Goal: Obtain resource: Download file/media

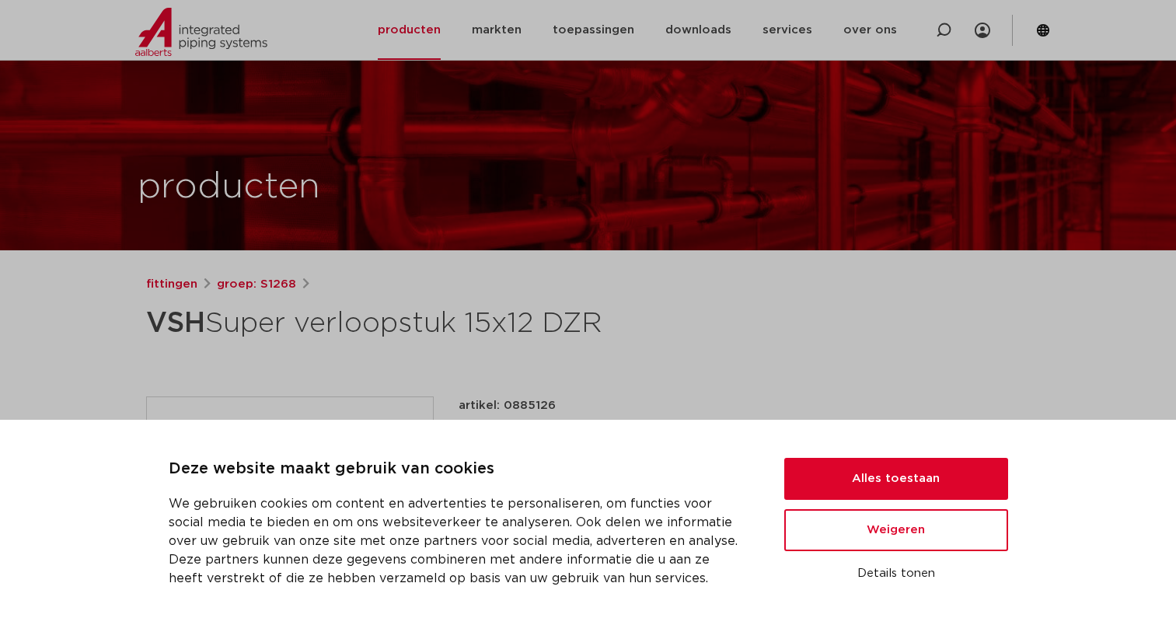
scroll to position [155, 0]
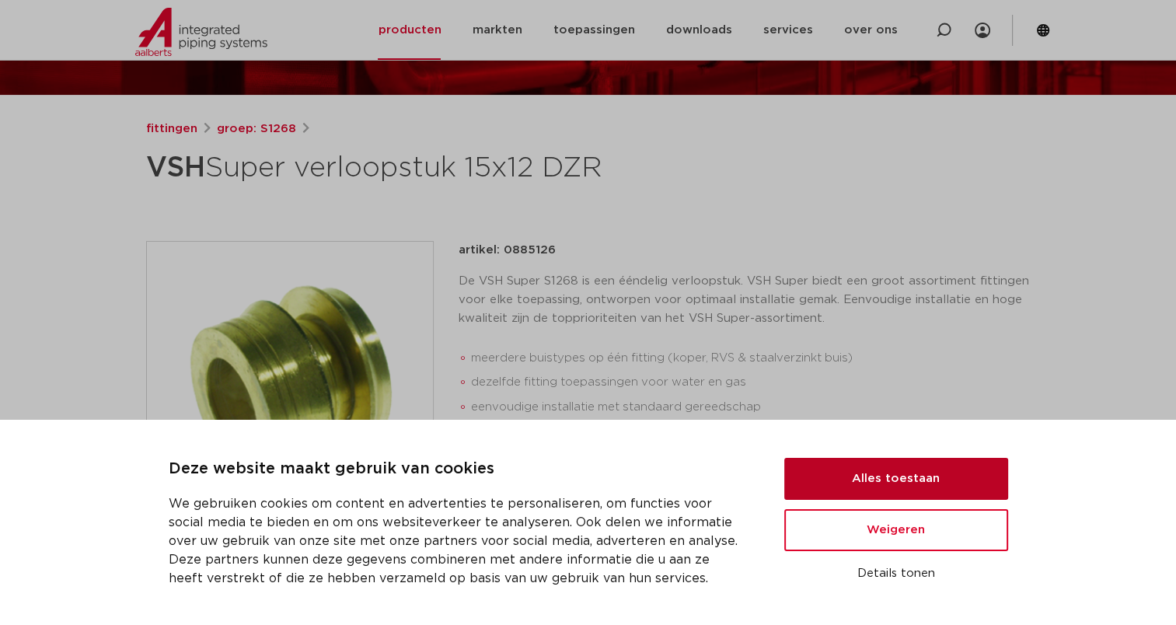
click at [880, 475] on button "Alles toestaan" at bounding box center [896, 479] width 224 height 42
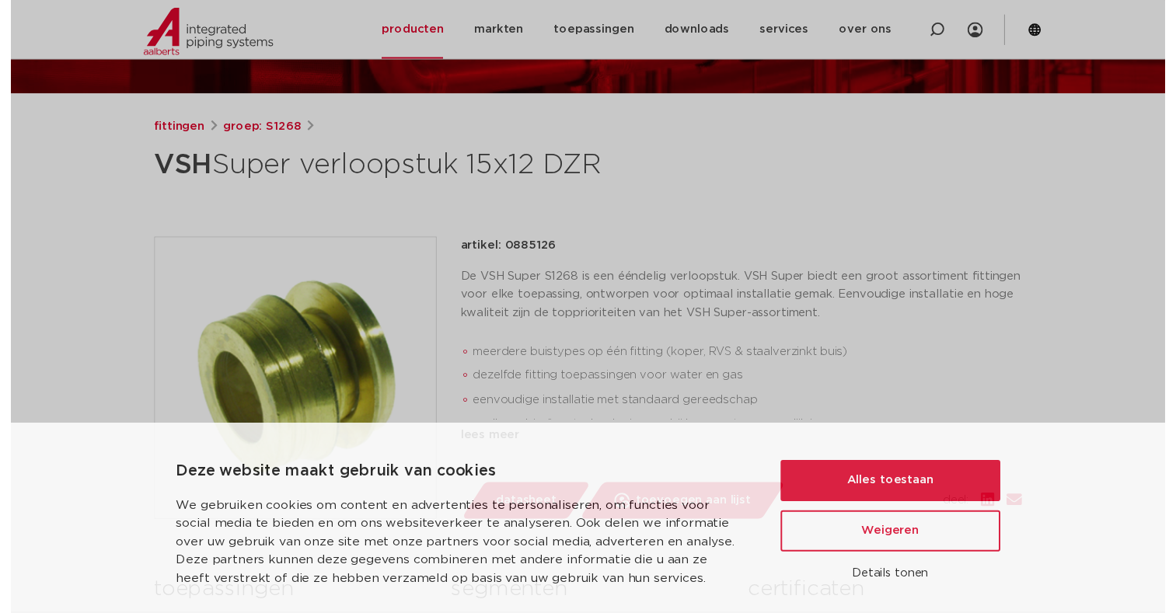
scroll to position [0, 0]
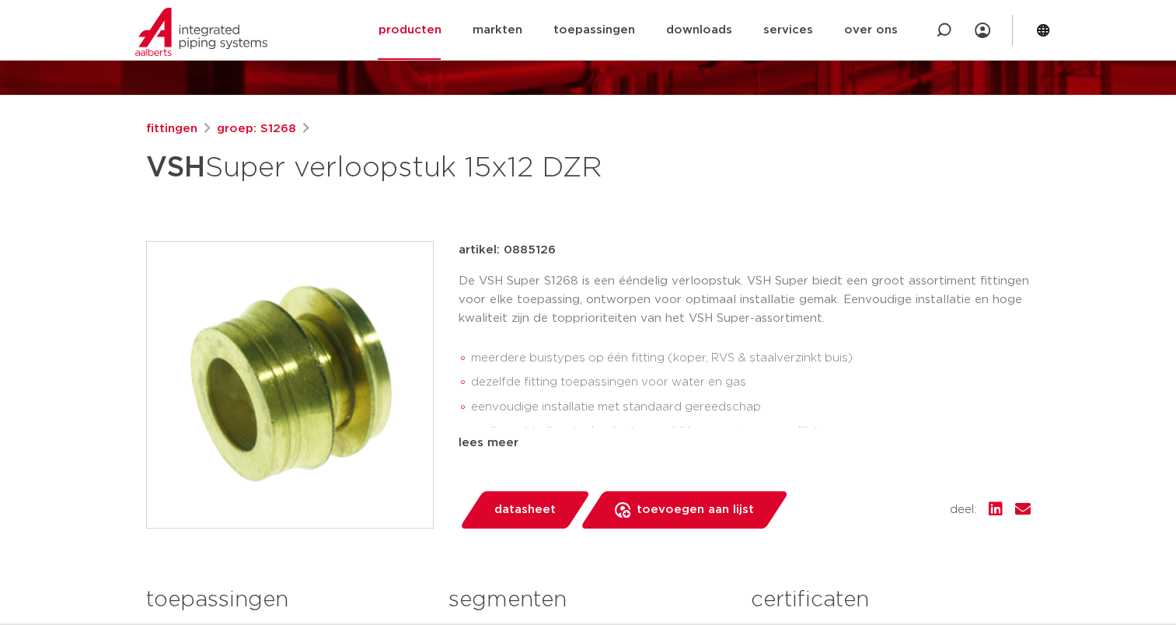
click at [528, 511] on span "datasheet" at bounding box center [524, 509] width 61 height 25
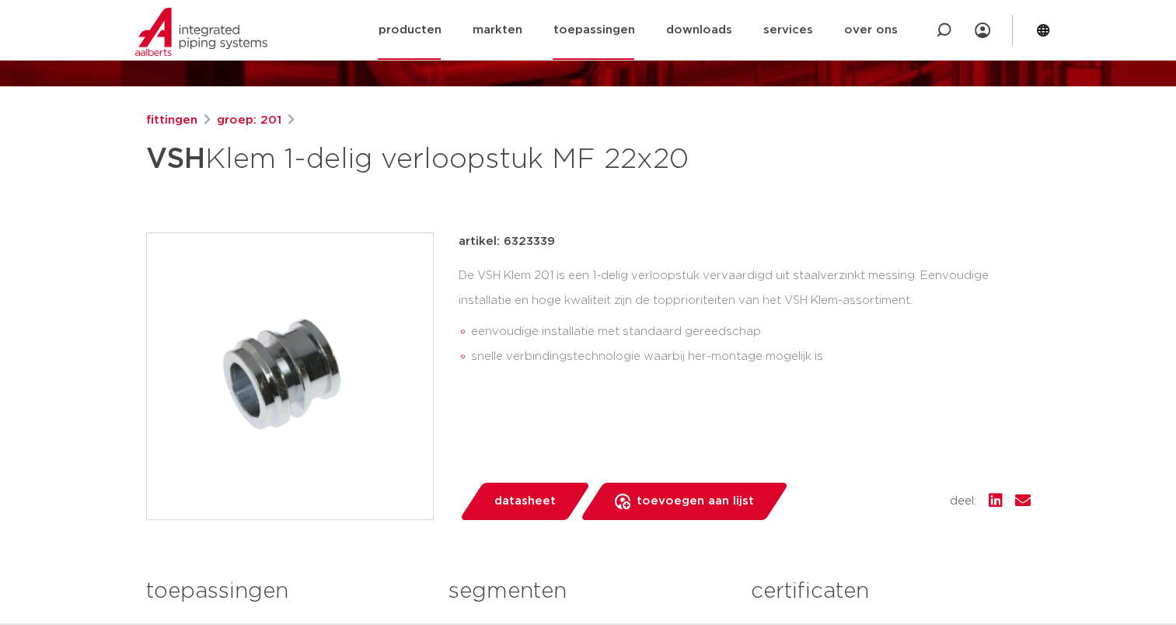
scroll to position [155, 0]
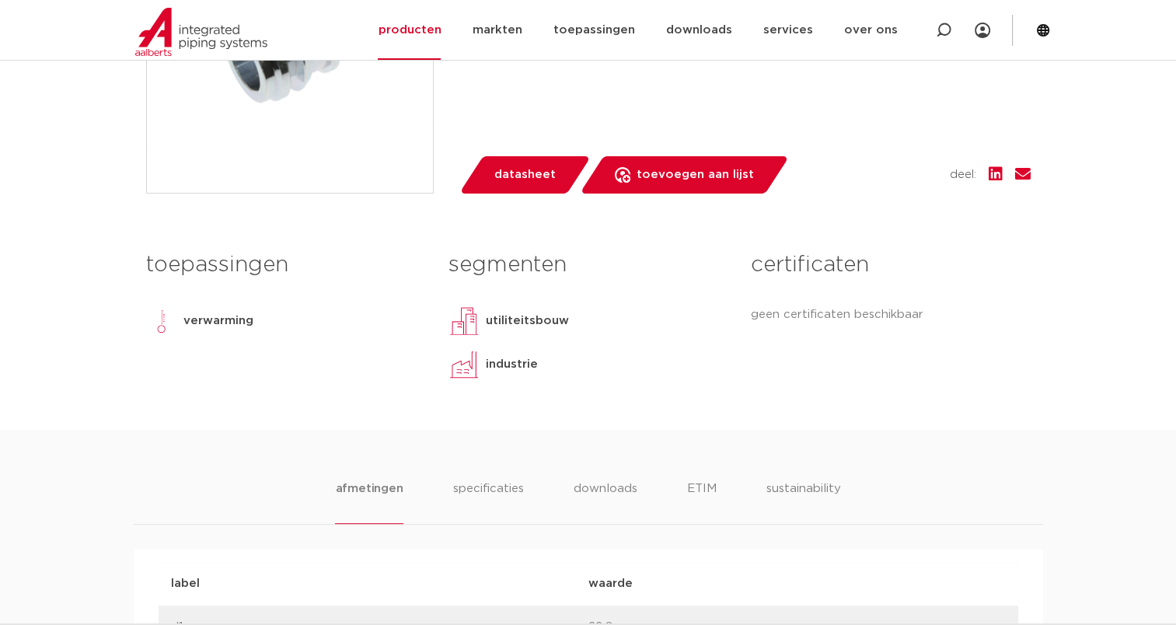
scroll to position [466, 0]
